Goal: Transaction & Acquisition: Purchase product/service

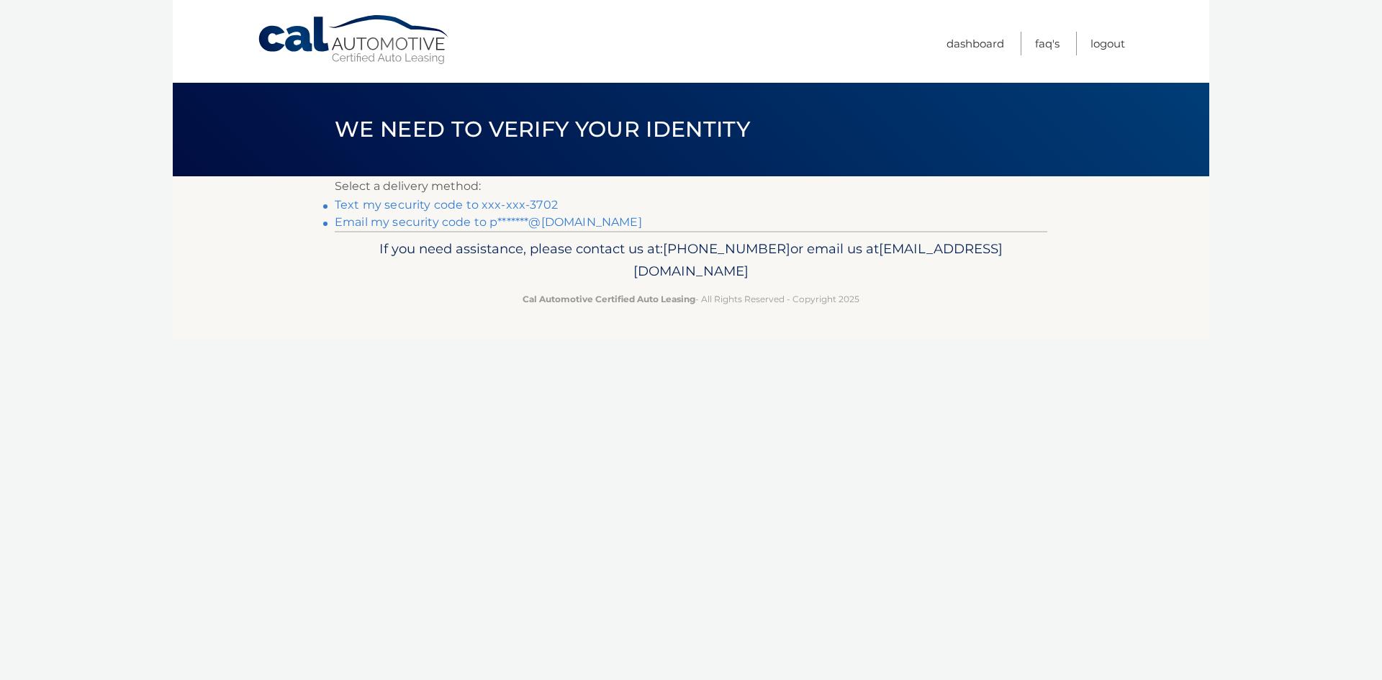
click at [507, 204] on link "Text my security code to xxx-xxx-3702" at bounding box center [446, 205] width 223 height 14
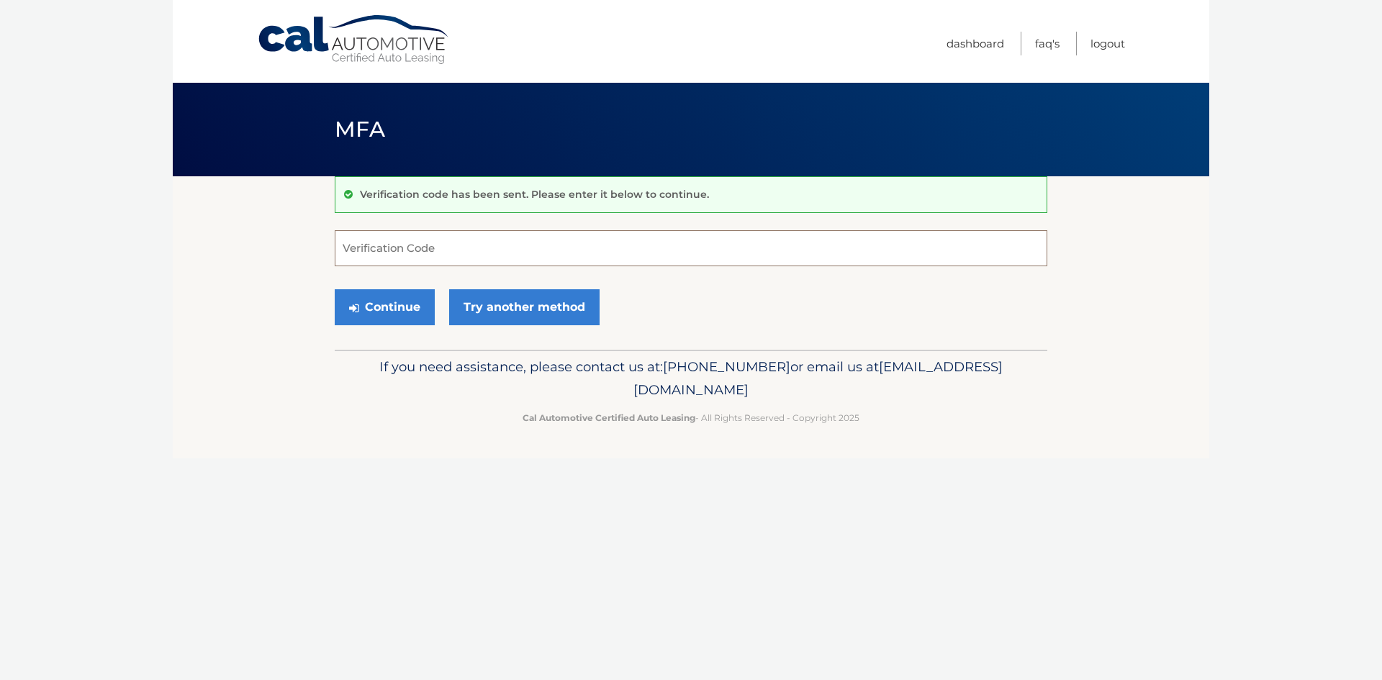
click at [503, 242] on input "Verification Code" at bounding box center [691, 248] width 712 height 36
type input "403609"
click at [335, 289] on button "Continue" at bounding box center [385, 307] width 100 height 36
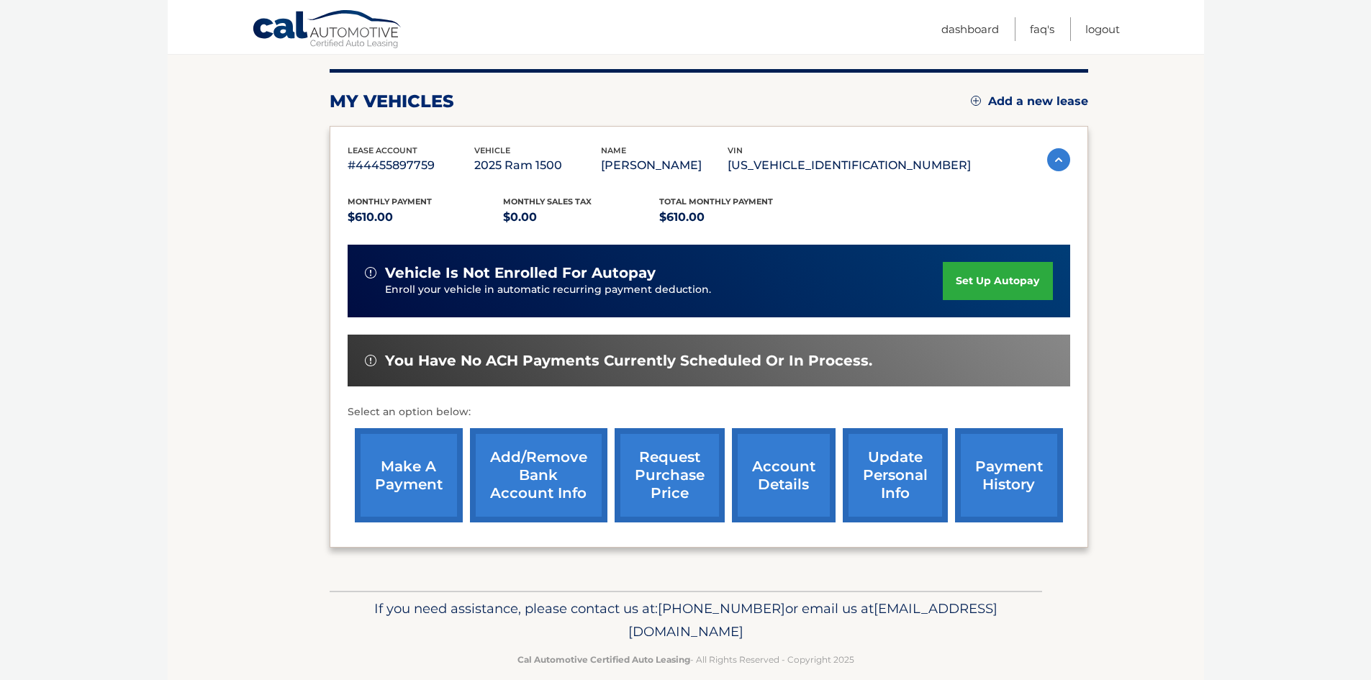
scroll to position [192, 0]
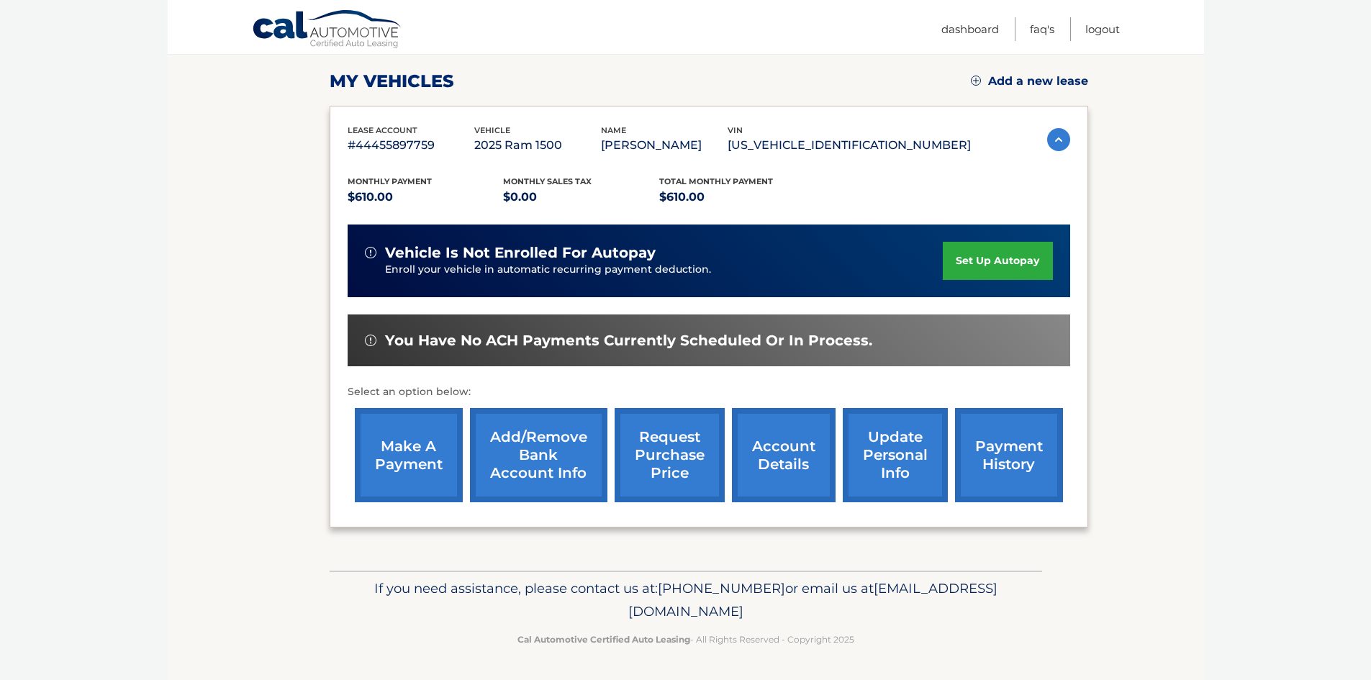
click at [418, 457] on link "make a payment" at bounding box center [409, 455] width 108 height 94
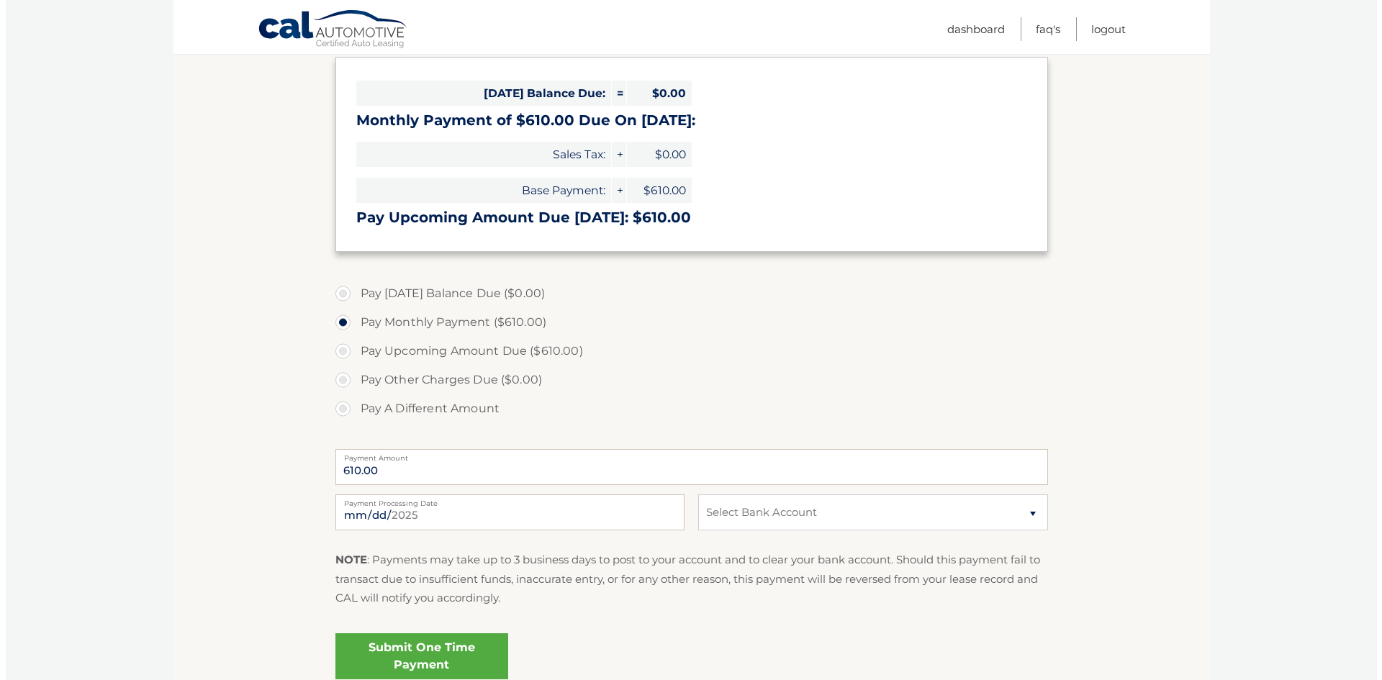
scroll to position [288, 0]
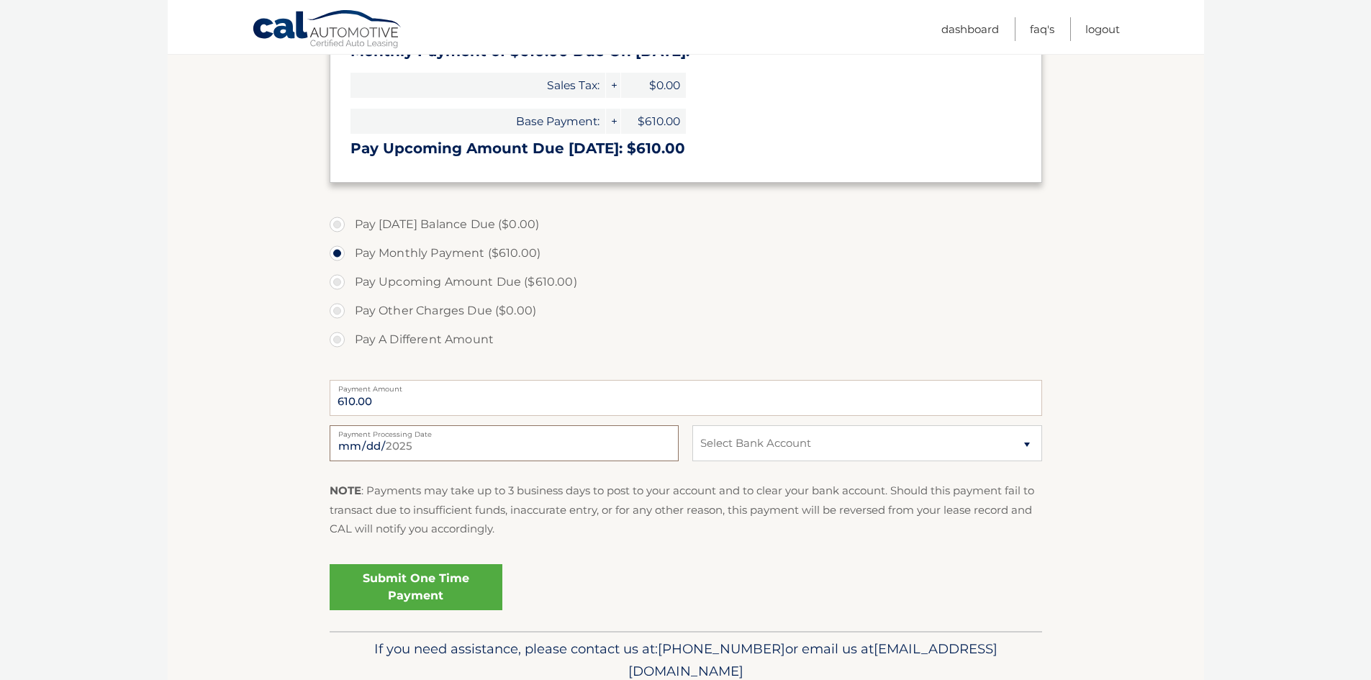
click at [450, 448] on input "[DATE]" at bounding box center [504, 443] width 349 height 36
type input "[DATE]"
click at [869, 437] on select "Select Bank Account Checking POLISH &amp; SLAVIC FCU *****6711 Checking POLISH …" at bounding box center [866, 443] width 349 height 36
select select "NjgxZjk0M2ItYzgzNS00ODljLWI0NTctN2E0YmYxM2MyMGI4"
click at [692, 425] on select "Select Bank Account Checking POLISH &amp; SLAVIC FCU *****6711 Checking POLISH …" at bounding box center [866, 443] width 349 height 36
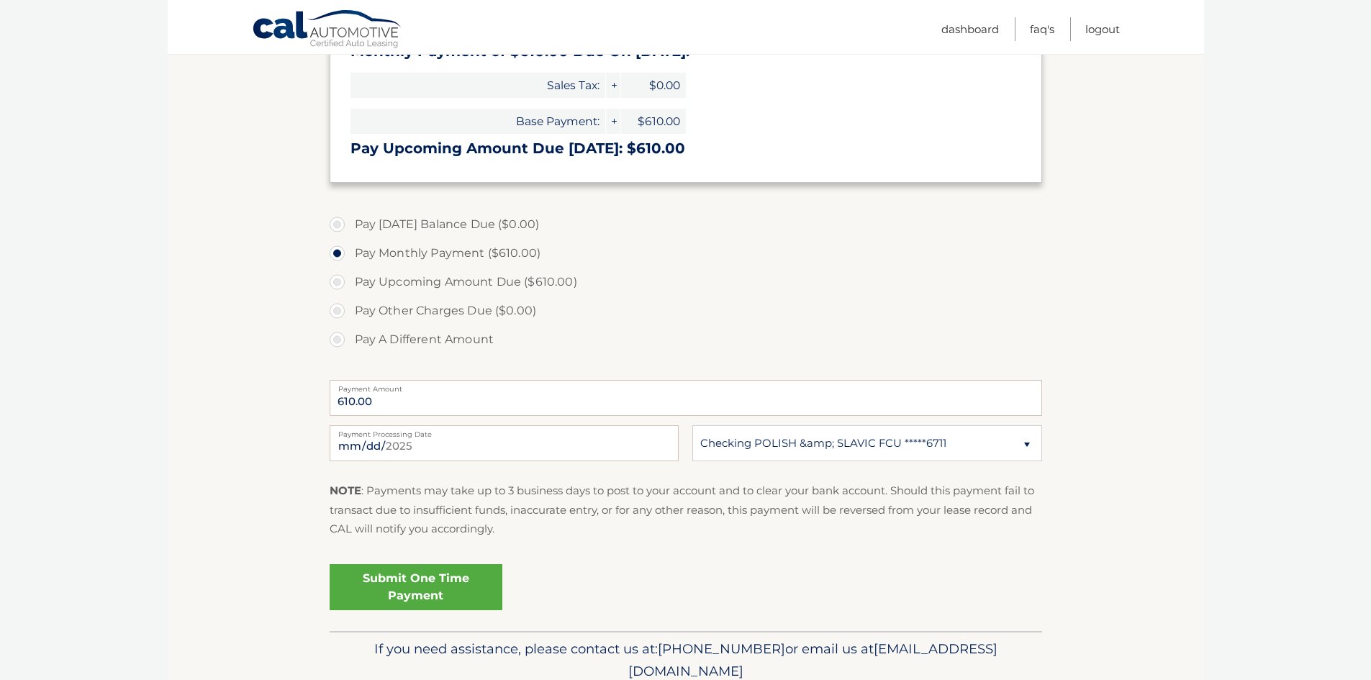
click at [445, 589] on link "Submit One Time Payment" at bounding box center [416, 587] width 173 height 46
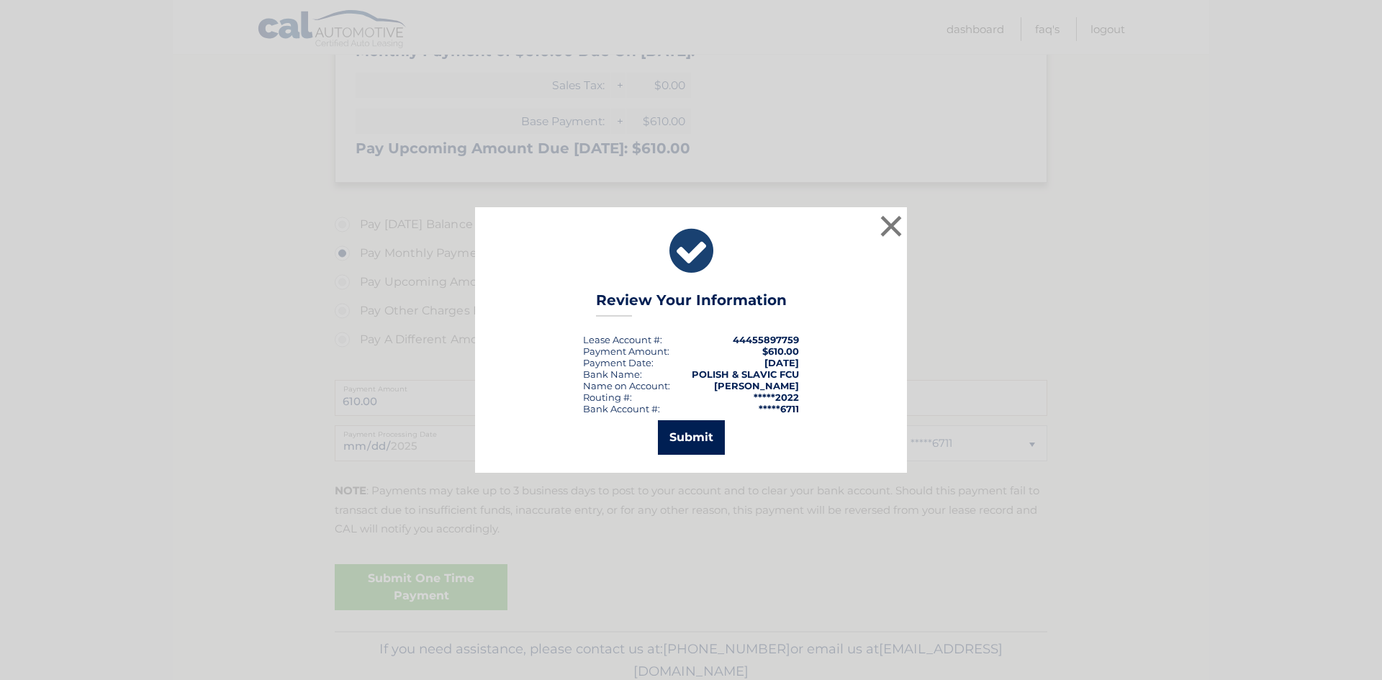
click at [684, 428] on button "Submit" at bounding box center [691, 437] width 67 height 35
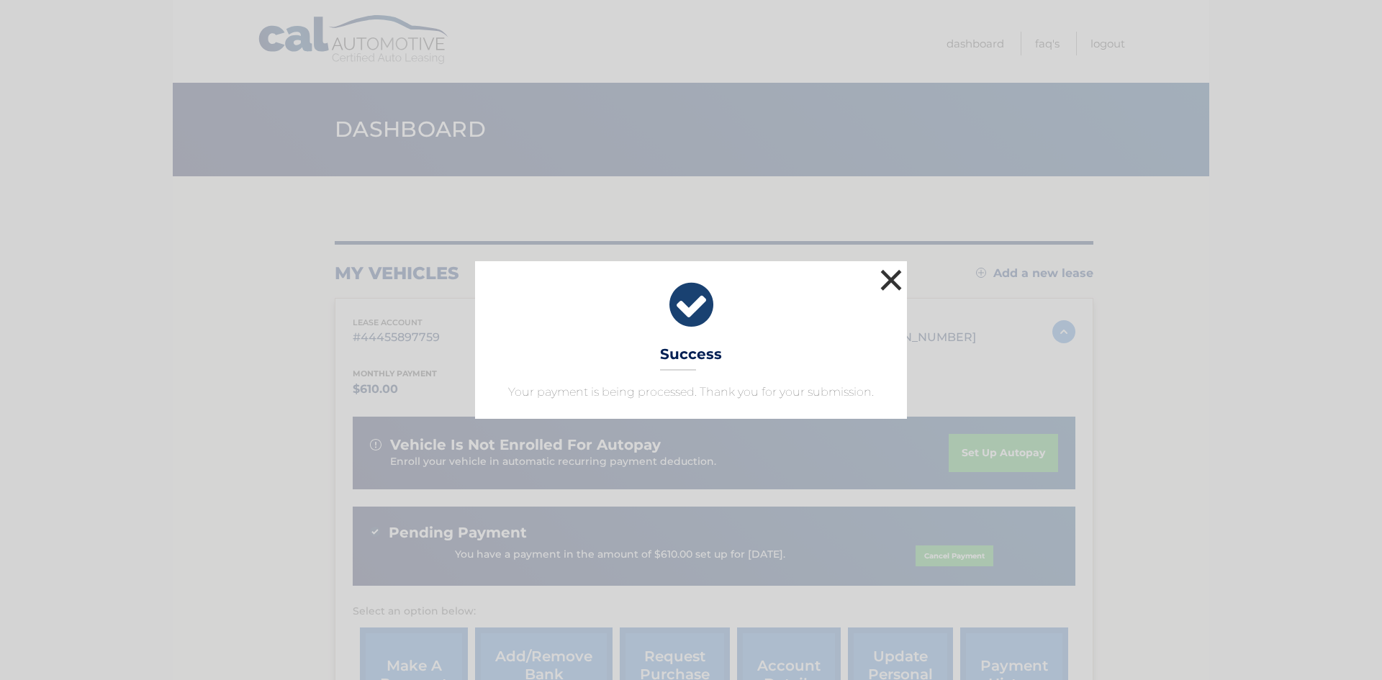
click at [892, 281] on button "×" at bounding box center [890, 280] width 29 height 29
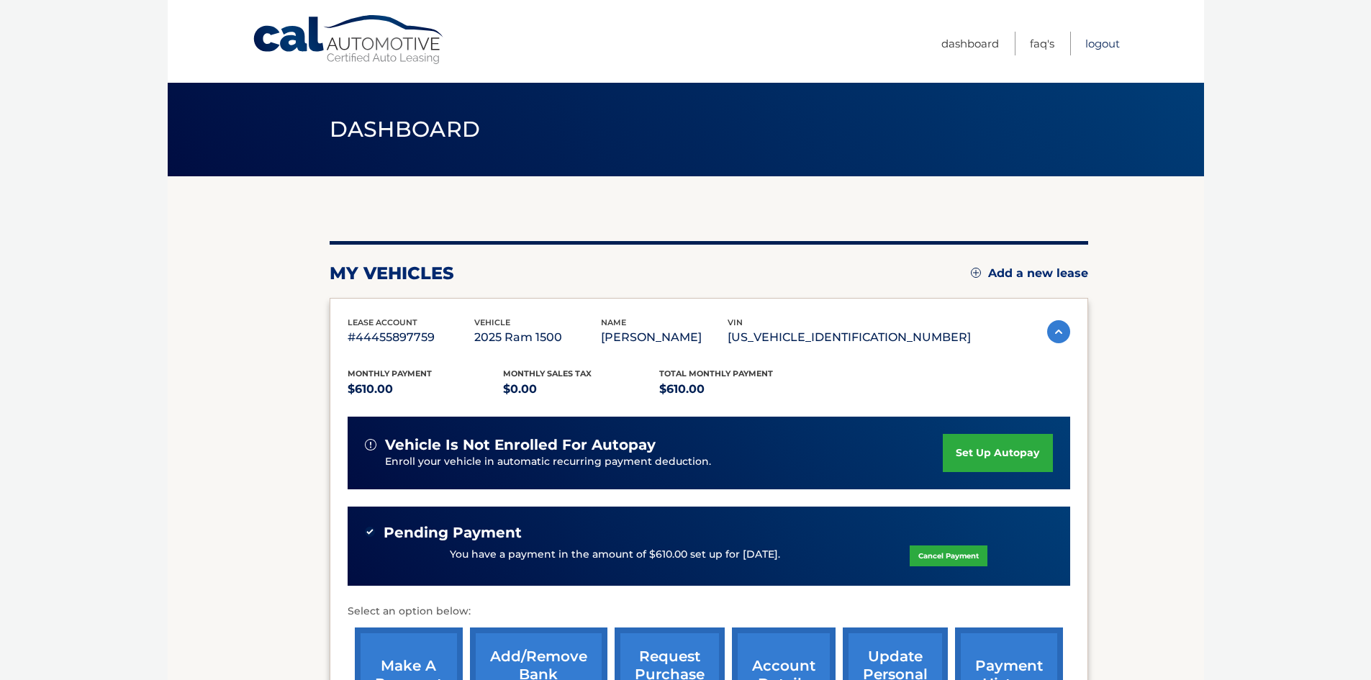
click at [1107, 36] on link "Logout" at bounding box center [1102, 44] width 35 height 24
